Goal: Find contact information: Find contact information

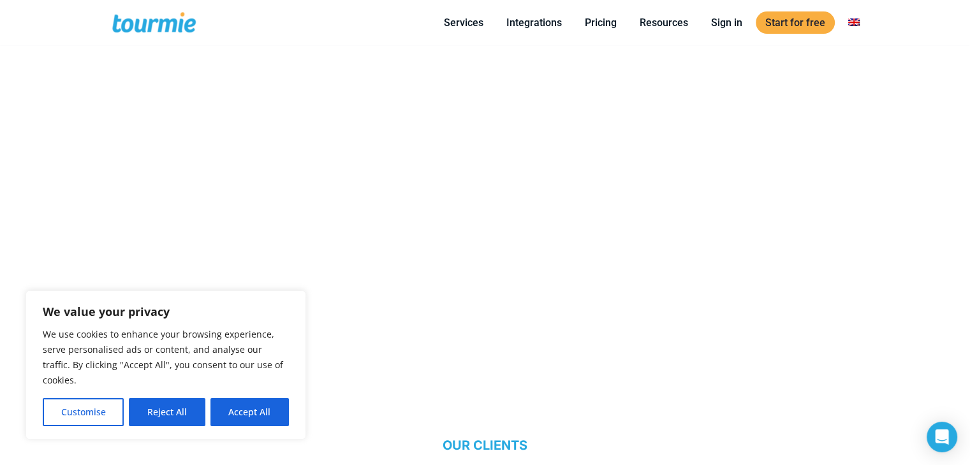
scroll to position [756, 0]
click at [178, 423] on button "Reject All" at bounding box center [167, 412] width 76 height 28
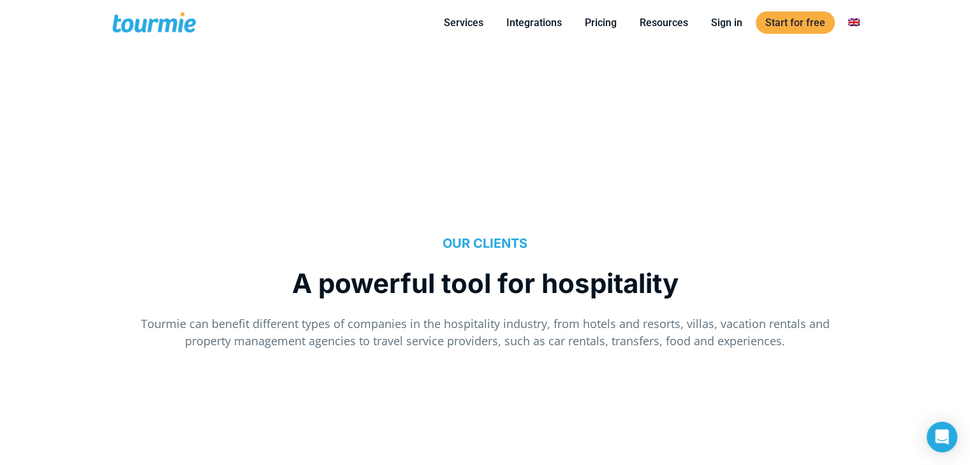
scroll to position [957, 0]
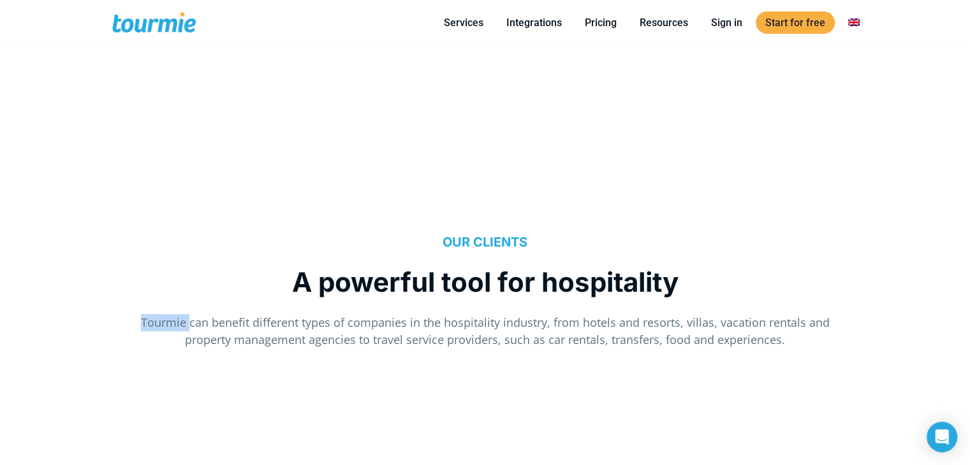
drag, startPoint x: 144, startPoint y: 322, endPoint x: 191, endPoint y: 322, distance: 46.5
click at [191, 322] on p "Tourmie can benefit different types of companies in the hospitality industry, f…" at bounding box center [485, 331] width 706 height 34
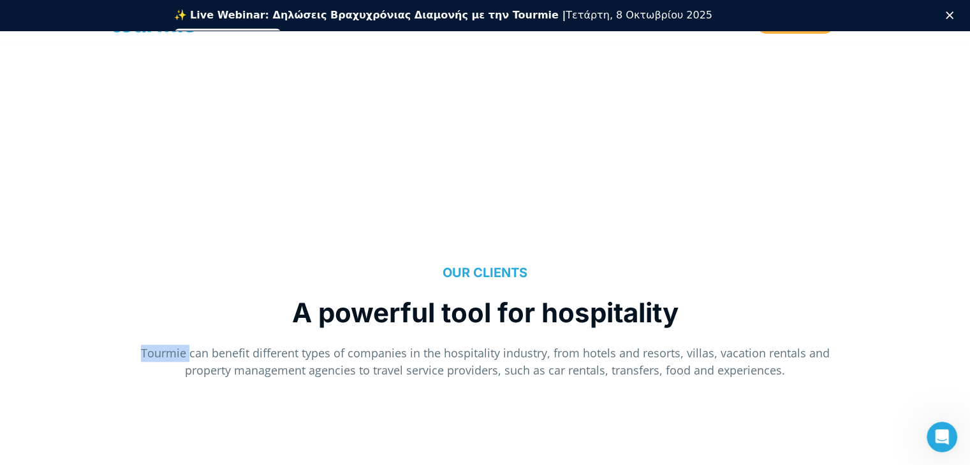
scroll to position [0, 0]
drag, startPoint x: 187, startPoint y: 322, endPoint x: 179, endPoint y: 356, distance: 35.3
drag, startPoint x: 0, startPoint y: 192, endPoint x: 43, endPoint y: 147, distance: 62.2
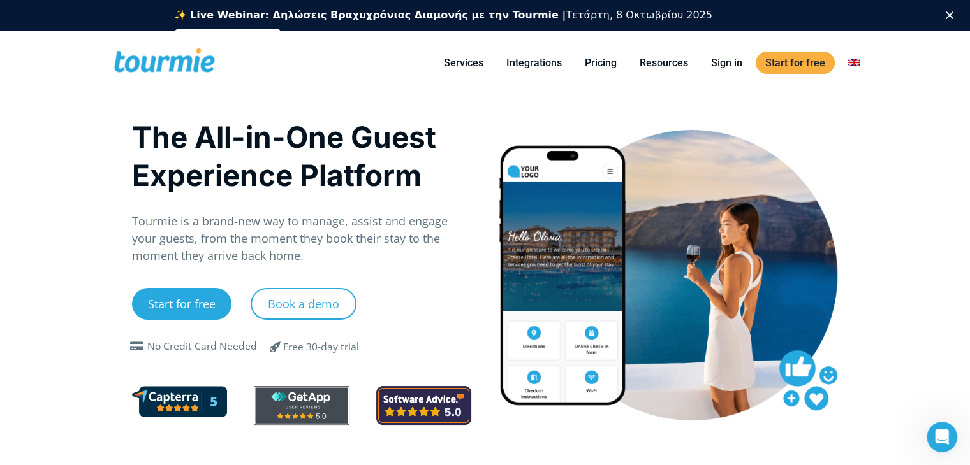
click at [160, 67] on span at bounding box center [164, 63] width 105 height 30
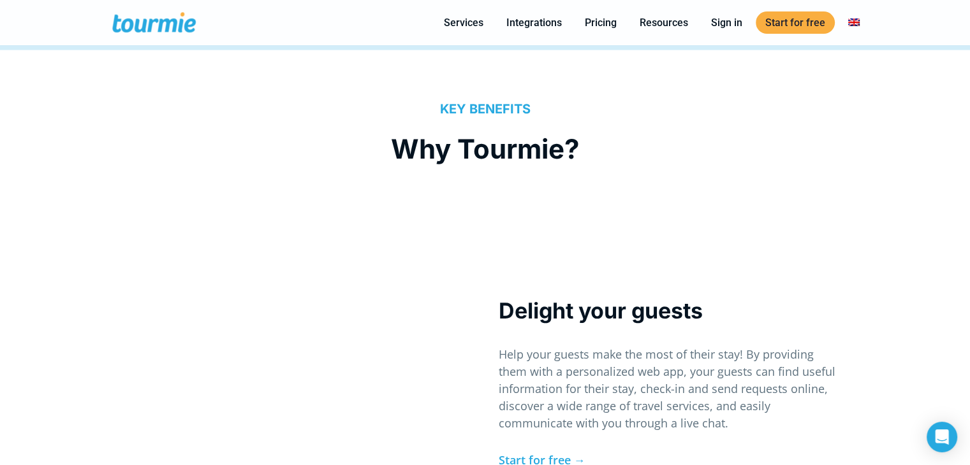
scroll to position [5634, 0]
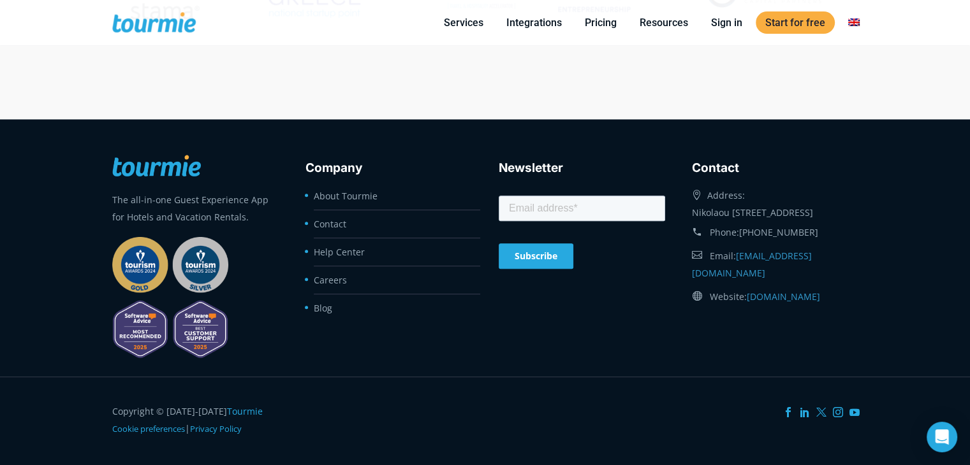
drag, startPoint x: 831, startPoint y: 245, endPoint x: 743, endPoint y: 252, distance: 88.8
click at [743, 244] on div "Phone: [PHONE_NUMBER]" at bounding box center [775, 232] width 166 height 23
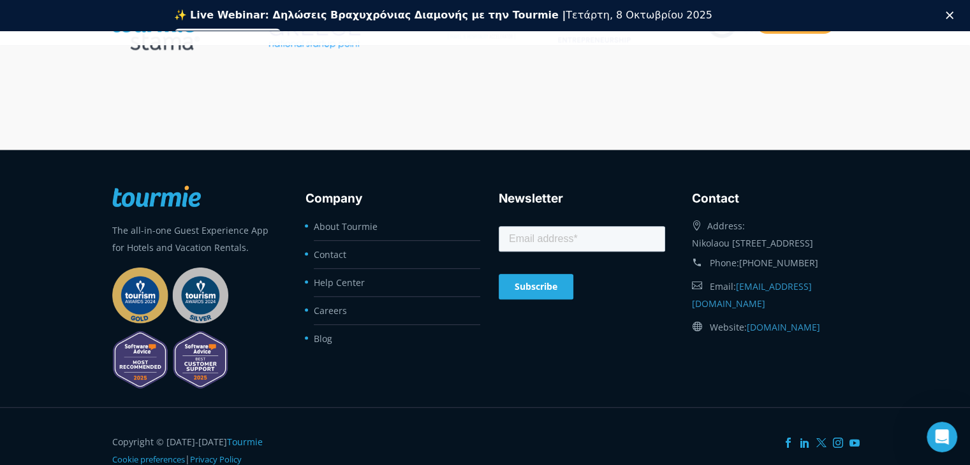
scroll to position [0, 0]
copy link "[PHONE_NUMBER]"
click at [925, 185] on footer "The all-in-one Guest Experience App for Hotels and Vacation Rentals. Company Ab…" at bounding box center [485, 279] width 970 height 258
click at [0, 200] on footer "The all-in-one Guest Experience App for Hotels and Vacation Rentals. Company Ab…" at bounding box center [485, 279] width 970 height 258
